Goal: Information Seeking & Learning: Understand process/instructions

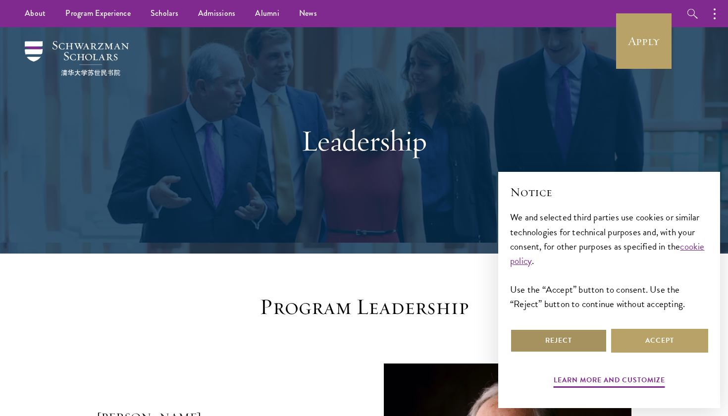
click at [593, 341] on button "Reject" at bounding box center [558, 341] width 97 height 24
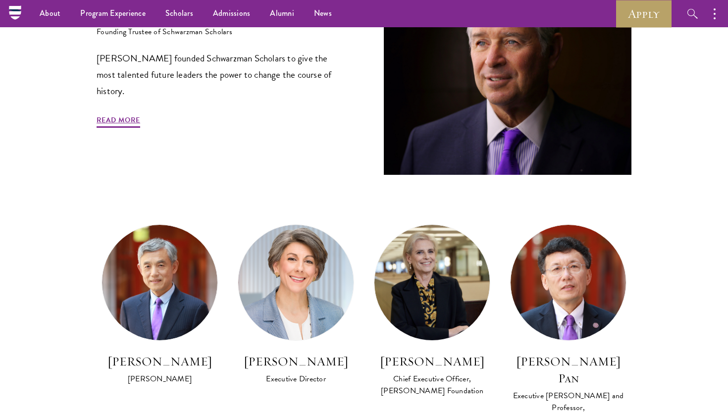
scroll to position [247, 0]
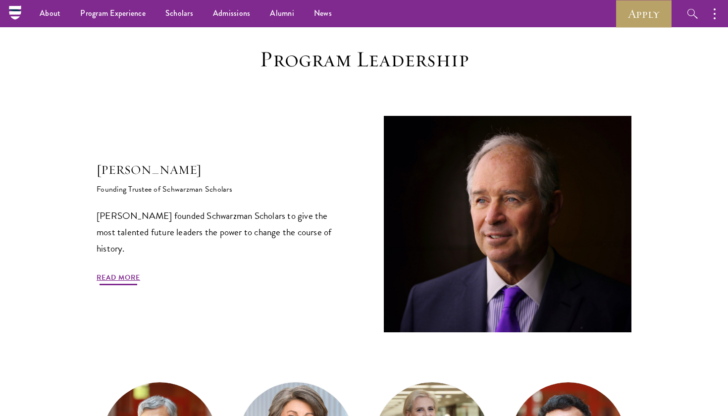
click at [112, 279] on link "Read More" at bounding box center [119, 278] width 44 height 15
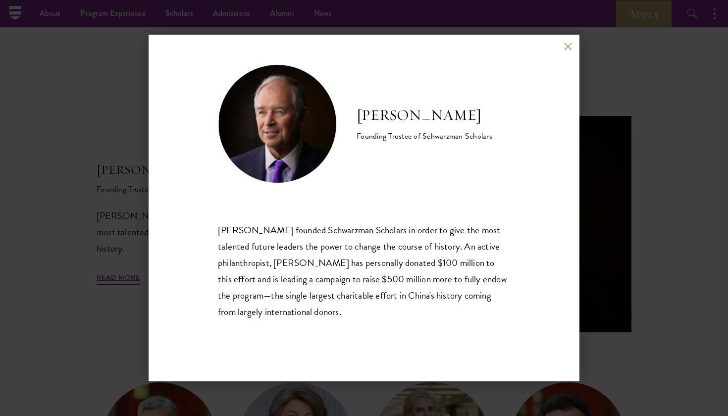
click at [570, 47] on button at bounding box center [567, 46] width 8 height 8
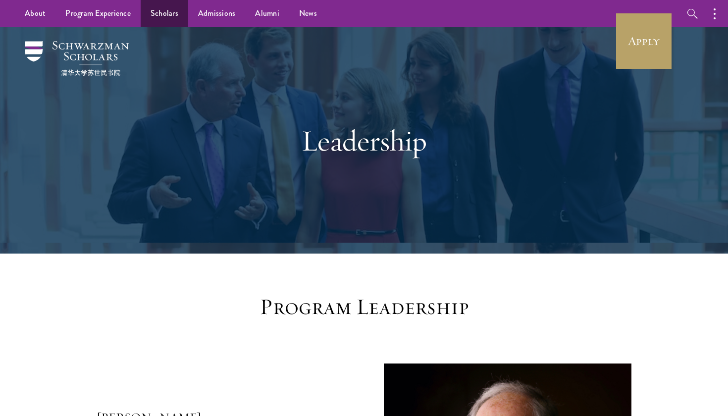
click at [173, 12] on link "Scholars" at bounding box center [165, 13] width 48 height 27
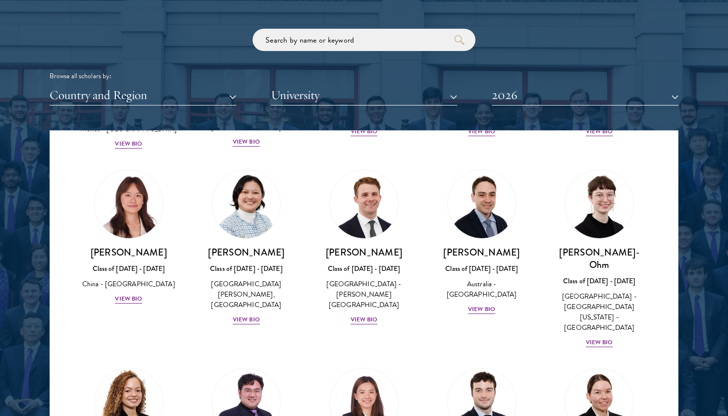
scroll to position [908, 0]
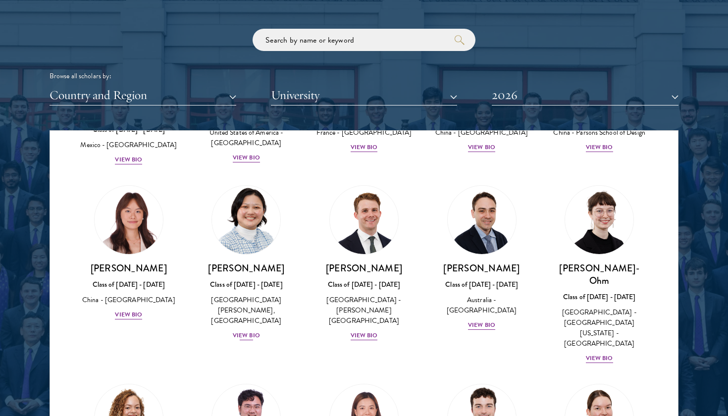
click at [246, 331] on div "View Bio" at bounding box center [246, 335] width 27 height 9
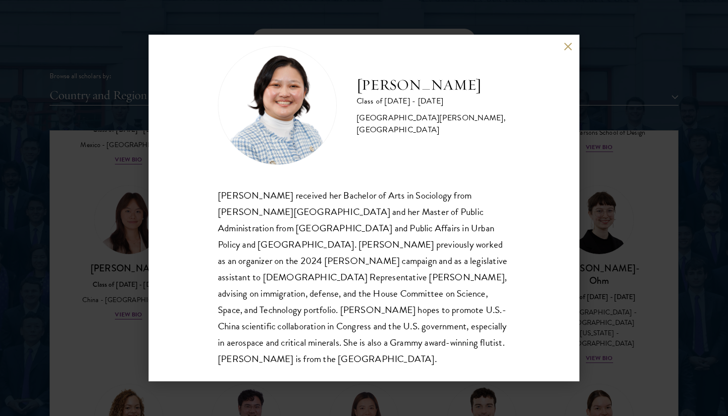
scroll to position [17, 0]
click at [586, 72] on div "Kelsey Chin Class of 2025 - 2026 United States of America - Barnard College, Co…" at bounding box center [364, 208] width 728 height 416
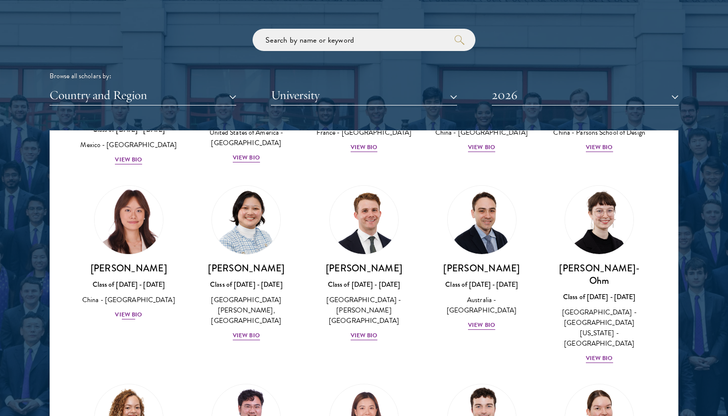
click at [126, 310] on div "View Bio" at bounding box center [128, 314] width 27 height 9
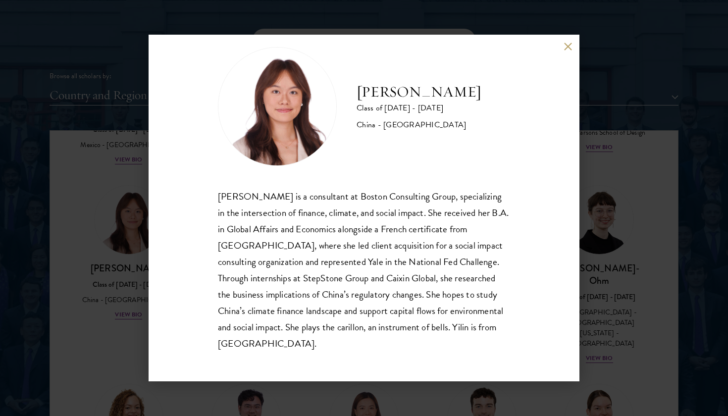
scroll to position [17, 0]
click at [130, 315] on div "Yilin Chen Class of 2025 - 2026 China - Yale University Yilin Chen is a consult…" at bounding box center [364, 208] width 728 height 416
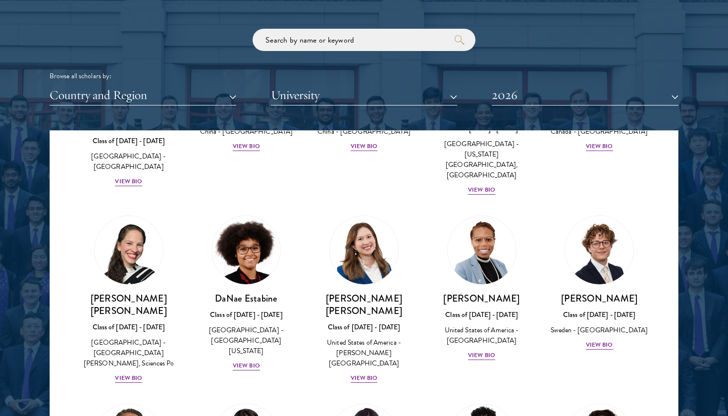
scroll to position [1317, 0]
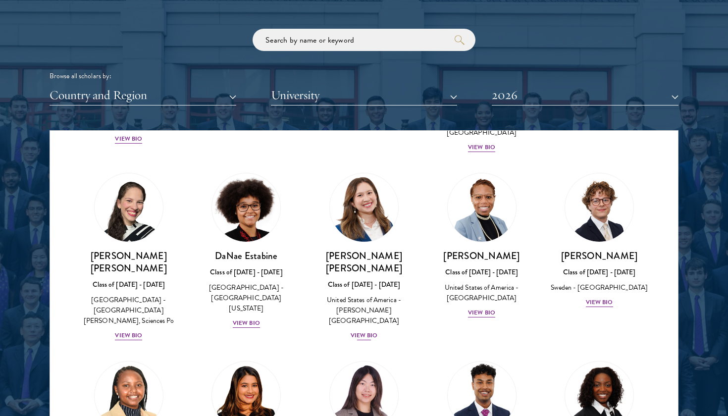
click at [368, 331] on div "View Bio" at bounding box center [363, 335] width 27 height 9
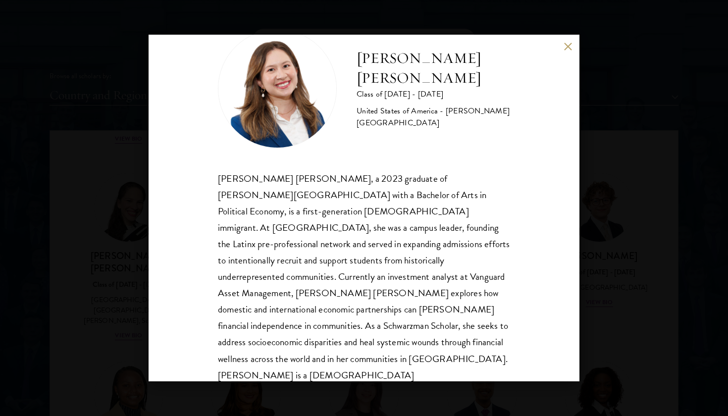
scroll to position [36, 0]
click at [567, 45] on button at bounding box center [567, 46] width 8 height 8
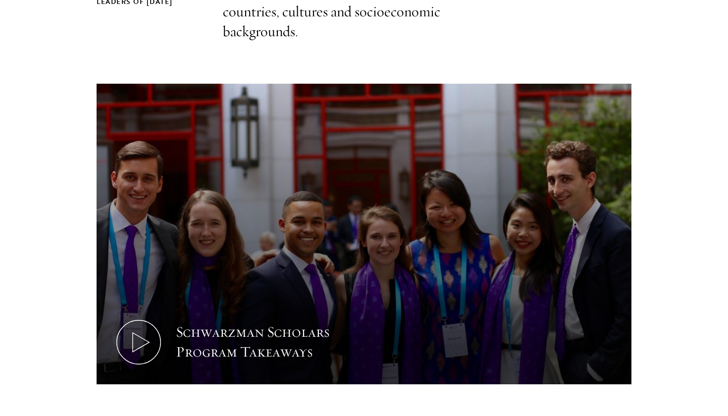
scroll to position [419, 0]
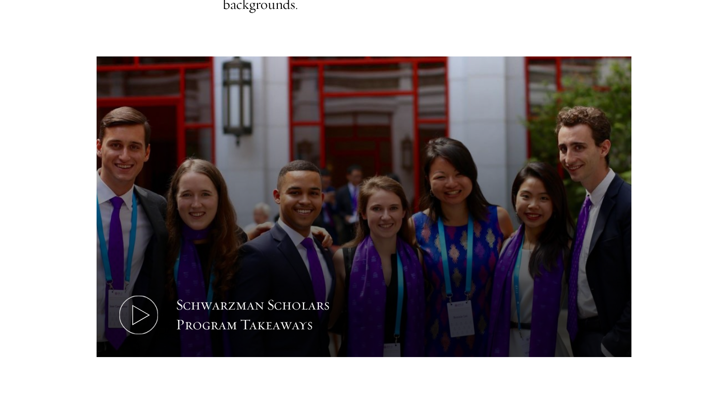
click at [139, 315] on icon at bounding box center [138, 314] width 45 height 45
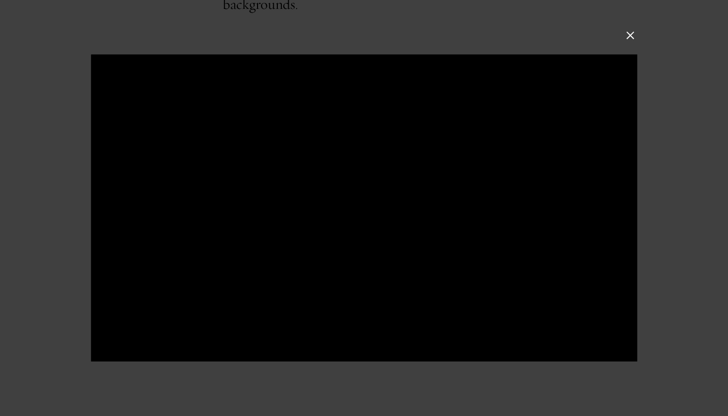
click at [633, 33] on button at bounding box center [630, 35] width 13 height 13
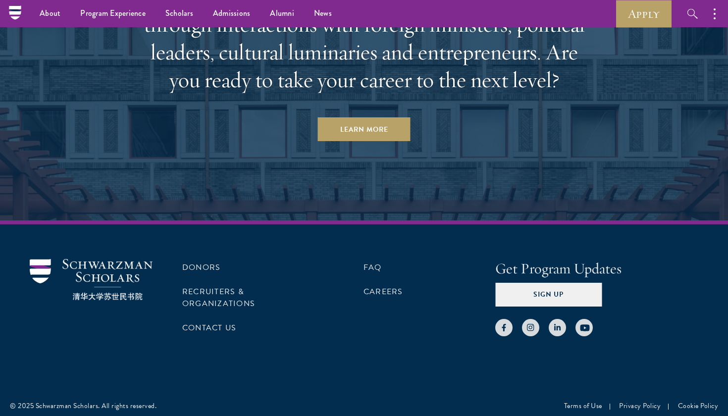
scroll to position [3035, 0]
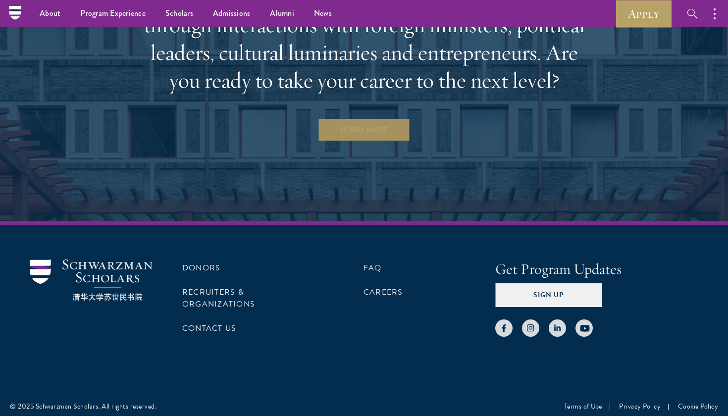
click at [357, 123] on link "Learn More" at bounding box center [364, 130] width 93 height 24
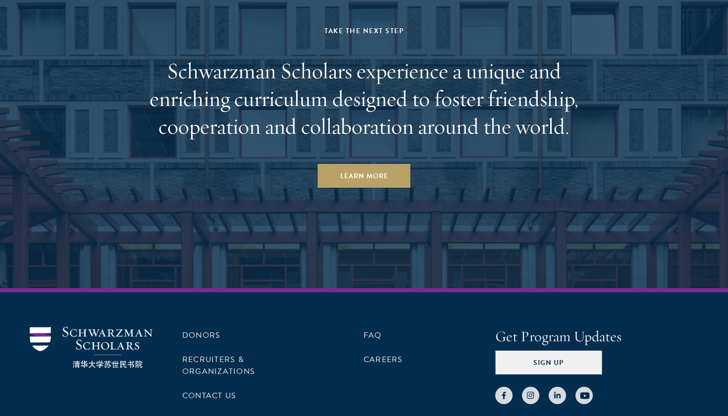
scroll to position [5062, 0]
click at [351, 177] on link "Learn More" at bounding box center [364, 176] width 93 height 24
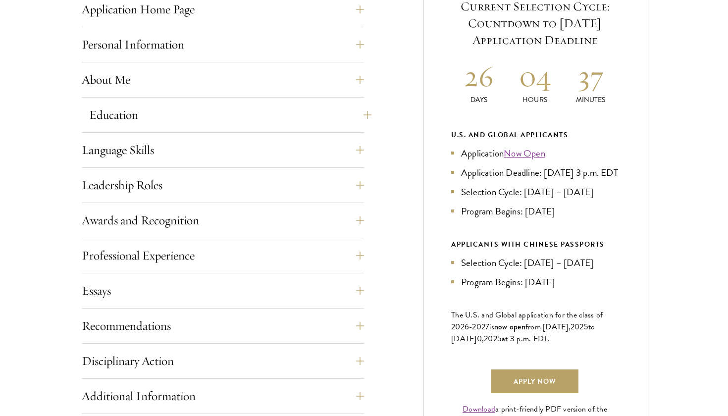
scroll to position [480, 0]
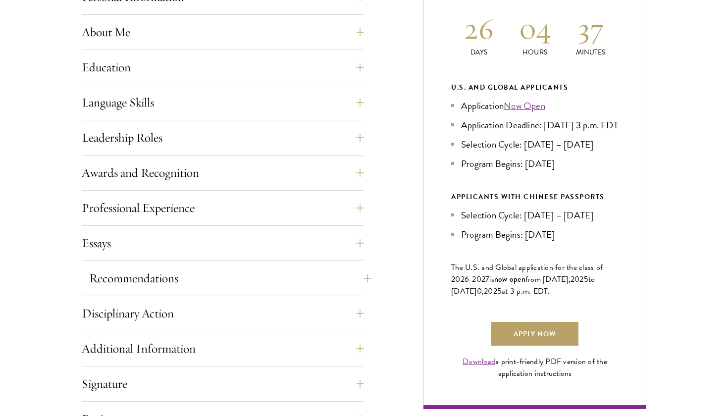
click at [242, 267] on button "Recommendations" at bounding box center [230, 278] width 282 height 24
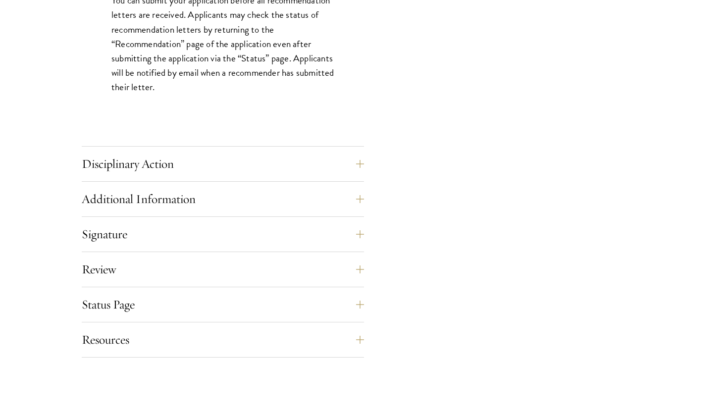
scroll to position [1454, 0]
click at [281, 170] on button "Disciplinary Action" at bounding box center [230, 163] width 282 height 24
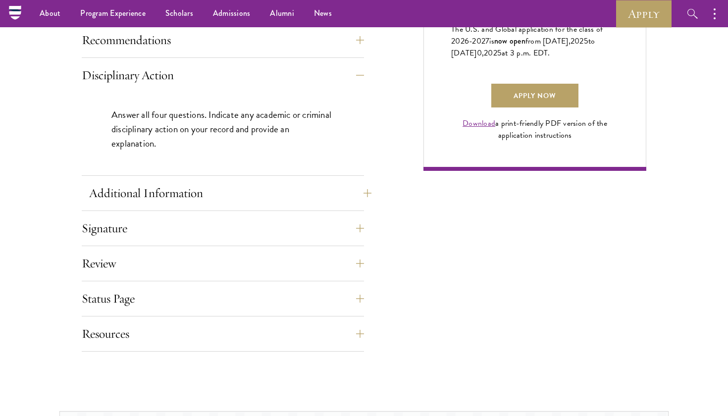
scroll to position [710, 0]
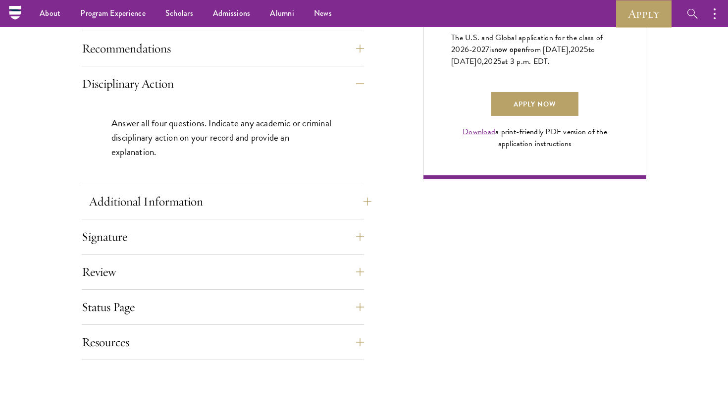
click at [259, 207] on button "Additional Information" at bounding box center [230, 202] width 282 height 24
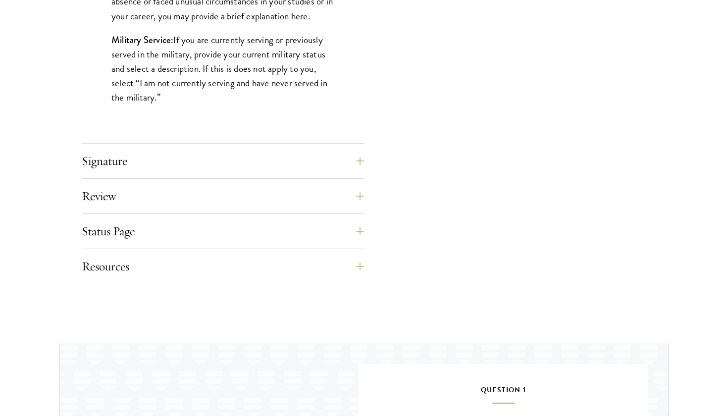
scroll to position [1059, 0]
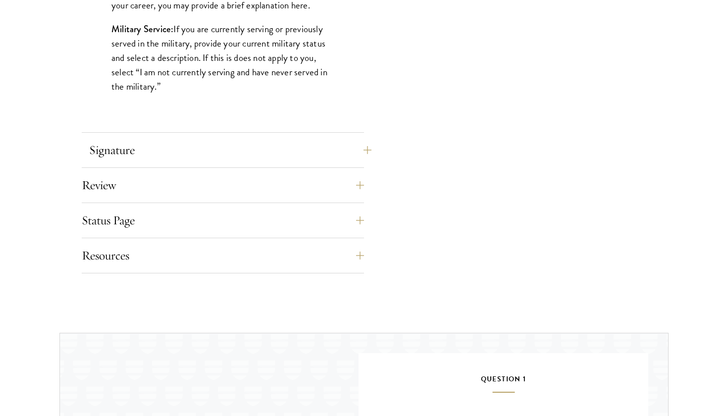
click at [270, 158] on button "Signature" at bounding box center [230, 150] width 282 height 24
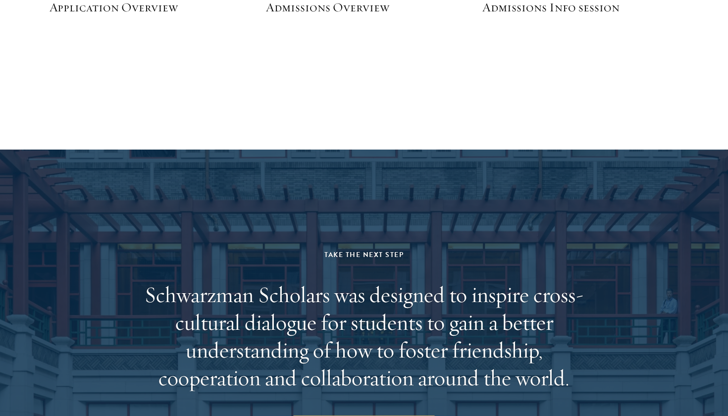
scroll to position [1821, 0]
